Goal: Check status: Check status

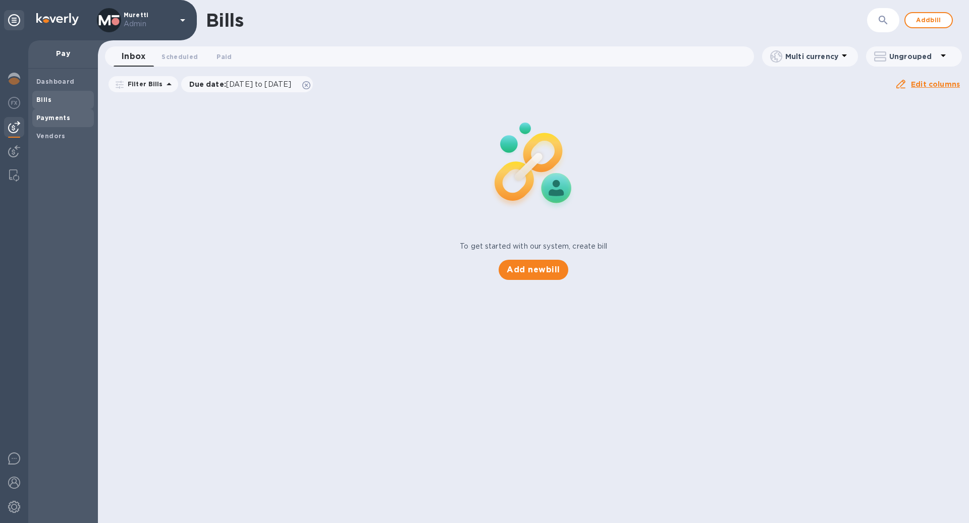
click at [70, 119] on span "Payments" at bounding box center [62, 118] width 53 height 10
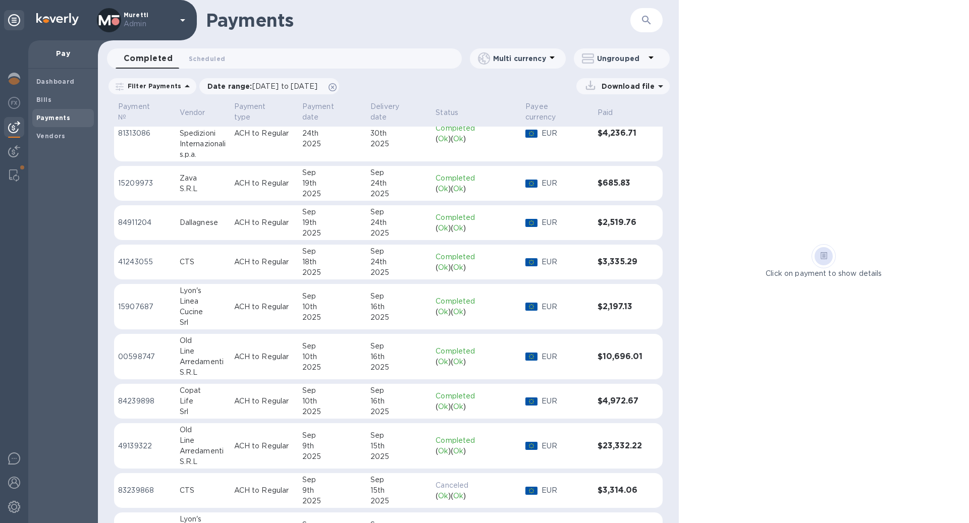
scroll to position [66, 0]
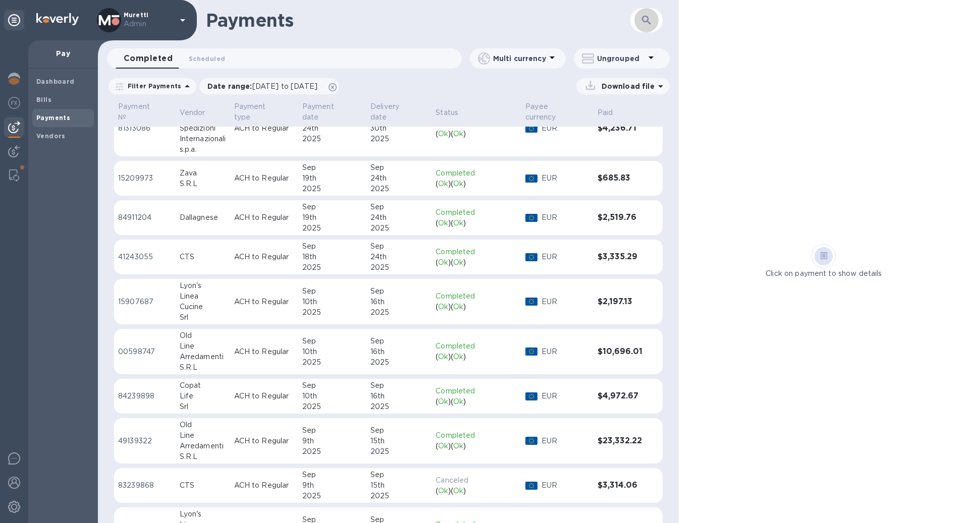
click at [652, 24] on icon "button" at bounding box center [646, 20] width 12 height 12
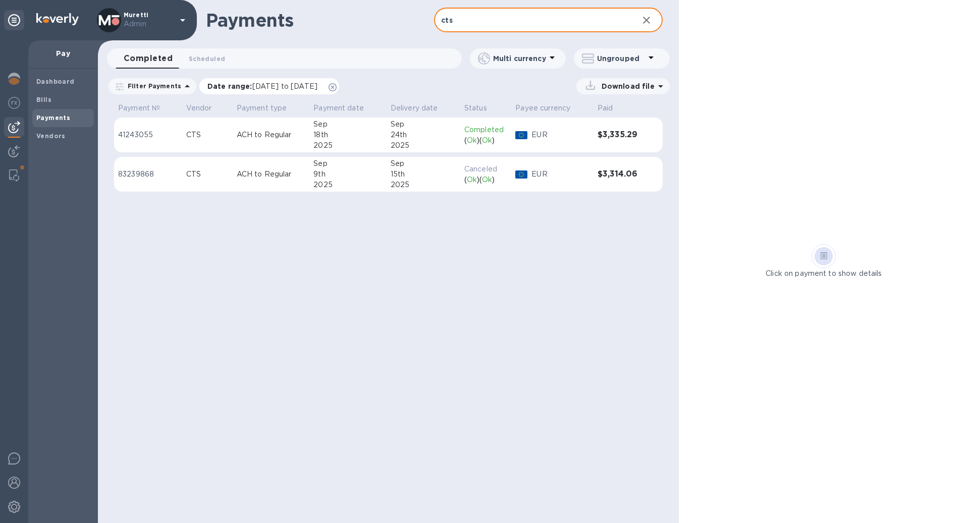
type input "cts"
click at [337, 86] on icon at bounding box center [332, 87] width 8 height 8
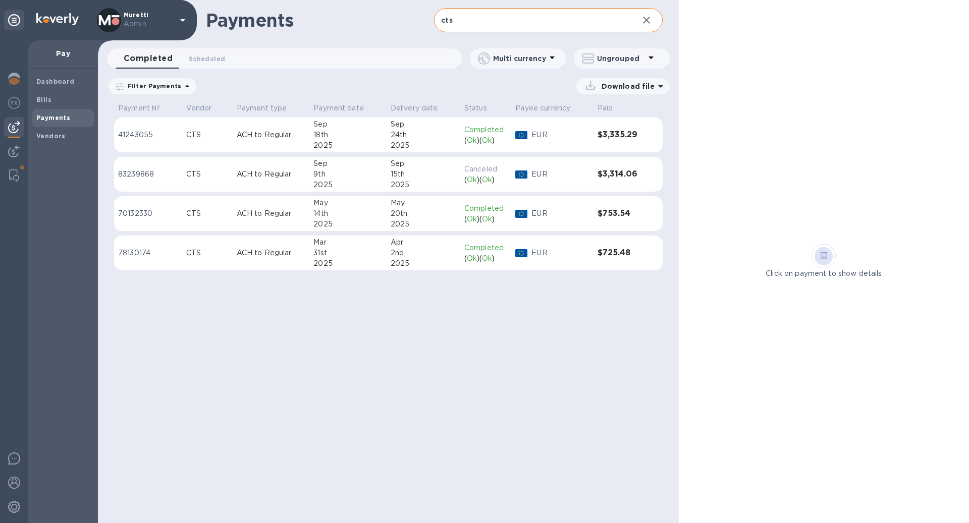
click at [437, 260] on div "2025" at bounding box center [424, 263] width 66 height 11
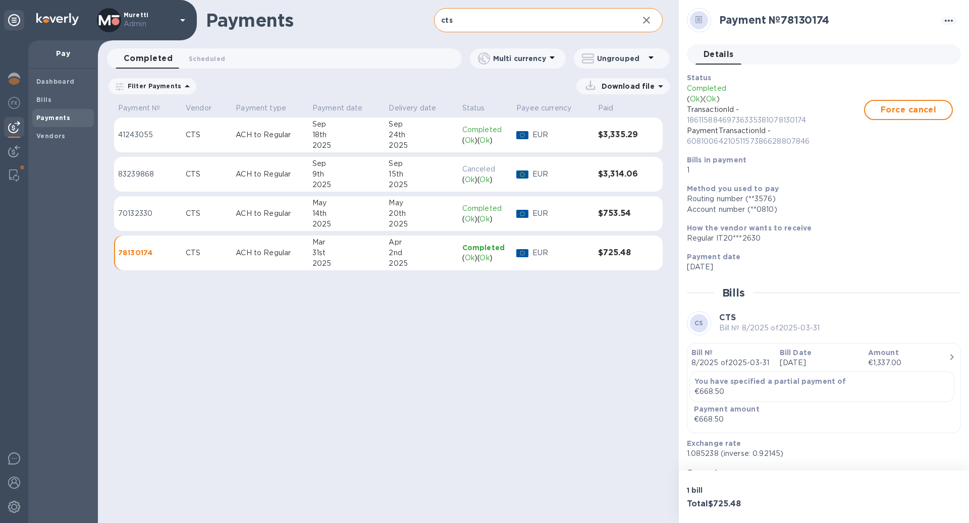
click at [433, 167] on div "Sep" at bounding box center [421, 163] width 65 height 11
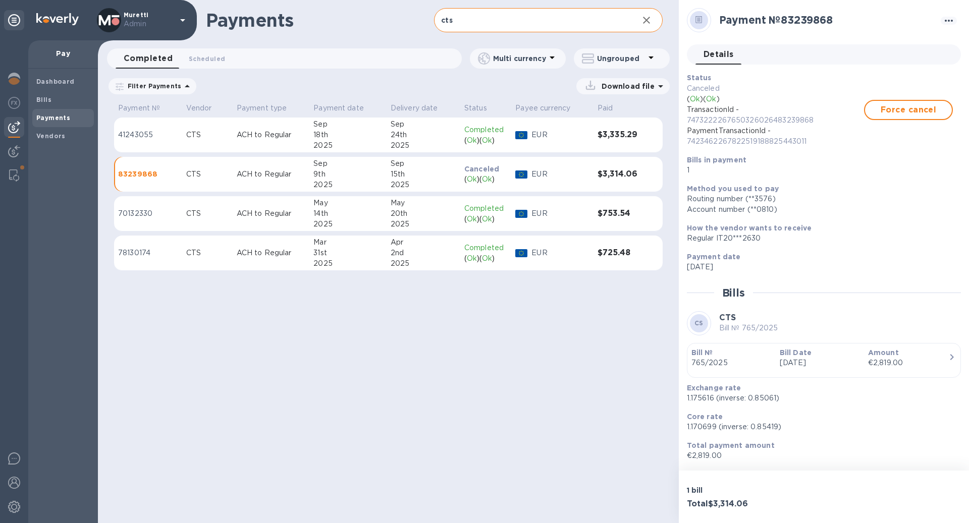
click at [431, 135] on div "24th" at bounding box center [424, 135] width 66 height 11
click at [416, 209] on div "20th" at bounding box center [421, 213] width 65 height 11
click at [422, 249] on div "2nd" at bounding box center [421, 253] width 65 height 11
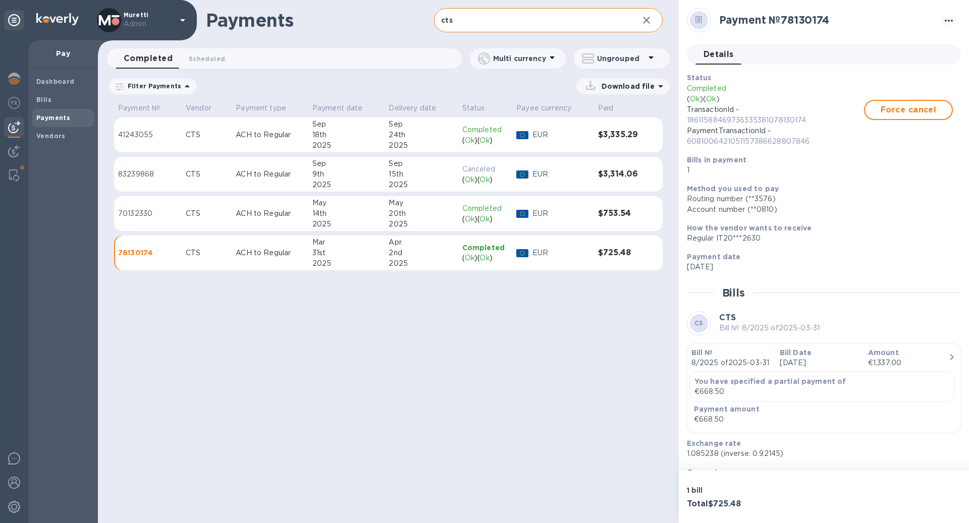
click at [422, 225] on div "2025" at bounding box center [421, 224] width 65 height 11
click at [422, 183] on div "2025" at bounding box center [421, 185] width 65 height 11
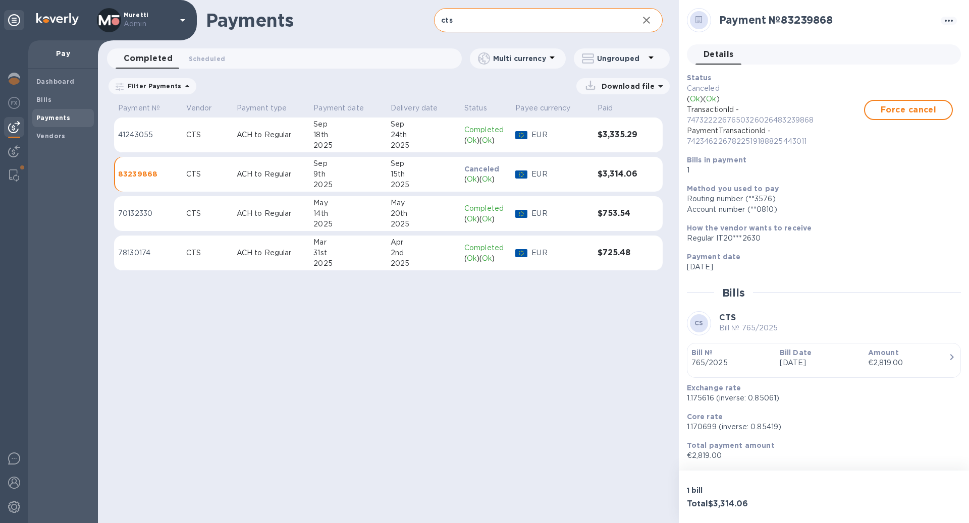
click at [429, 137] on div "24th" at bounding box center [424, 135] width 66 height 11
click at [471, 148] on td "Completed ( Ok ) ( Ok )" at bounding box center [485, 135] width 54 height 35
click at [468, 169] on p "Canceled" at bounding box center [485, 169] width 46 height 11
click at [464, 145] on div "( Ok ) ( Ok )" at bounding box center [485, 140] width 43 height 11
drag, startPoint x: 642, startPoint y: 174, endPoint x: 594, endPoint y: 174, distance: 47.4
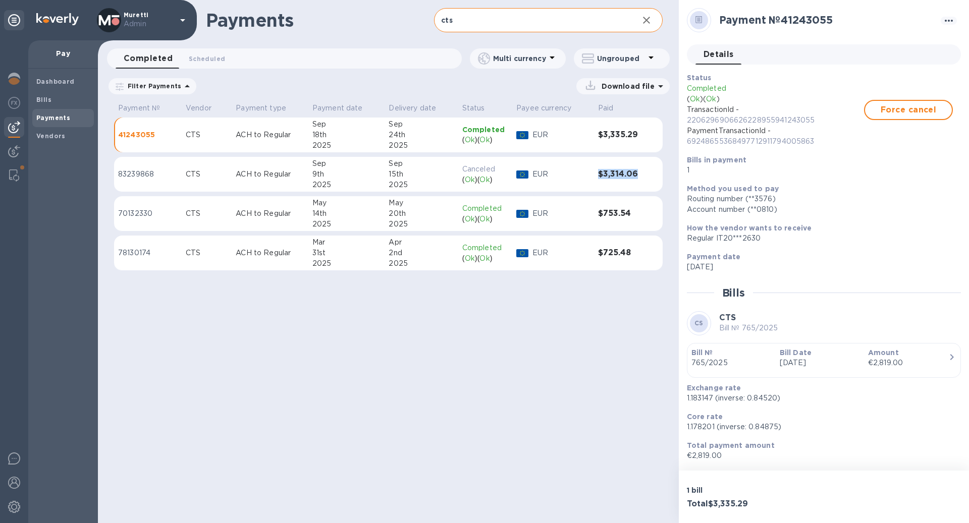
click at [594, 174] on td "$3,314.06" at bounding box center [619, 174] width 51 height 35
